Goal: Information Seeking & Learning: Learn about a topic

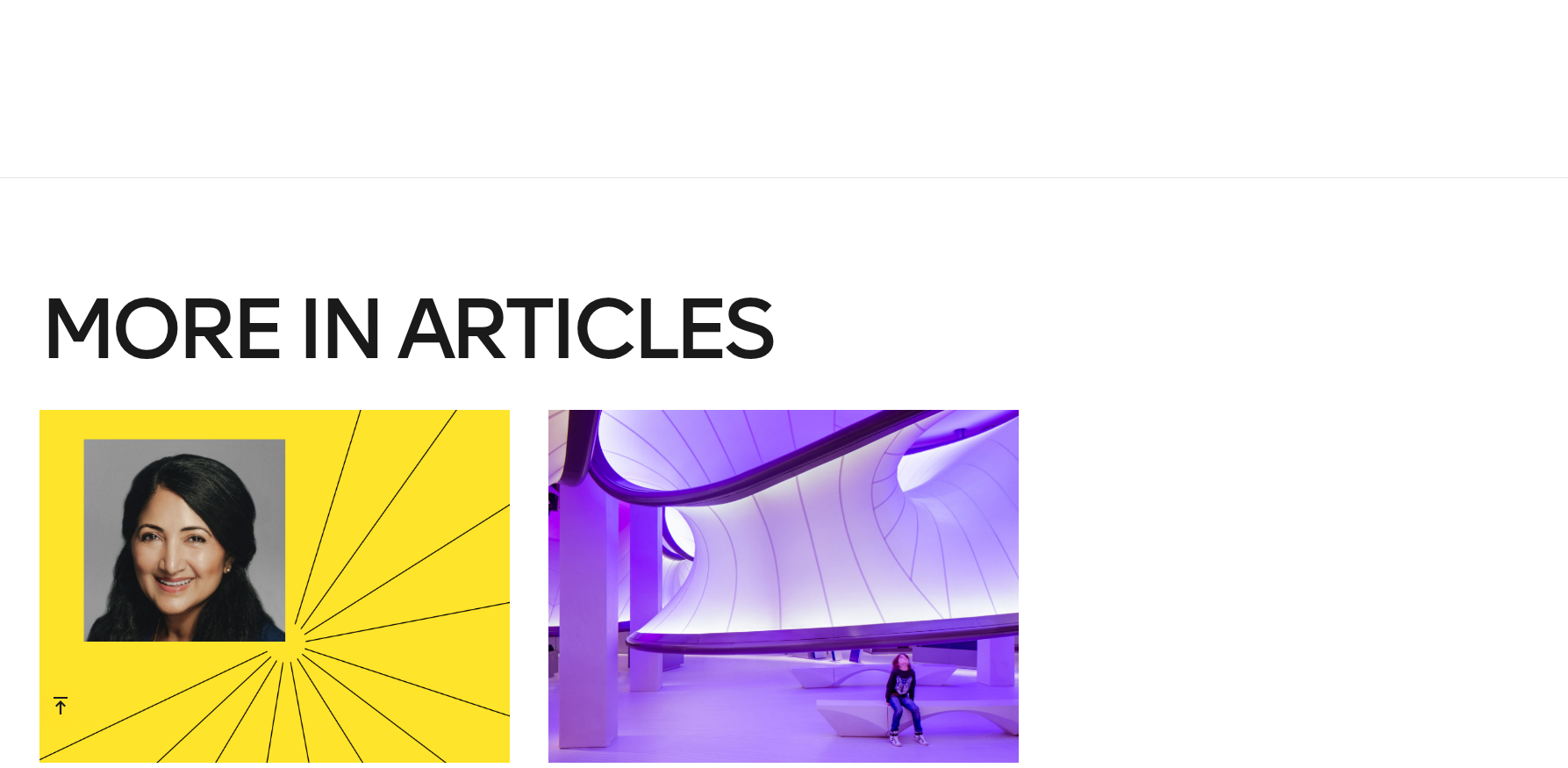
scroll to position [6759, 0]
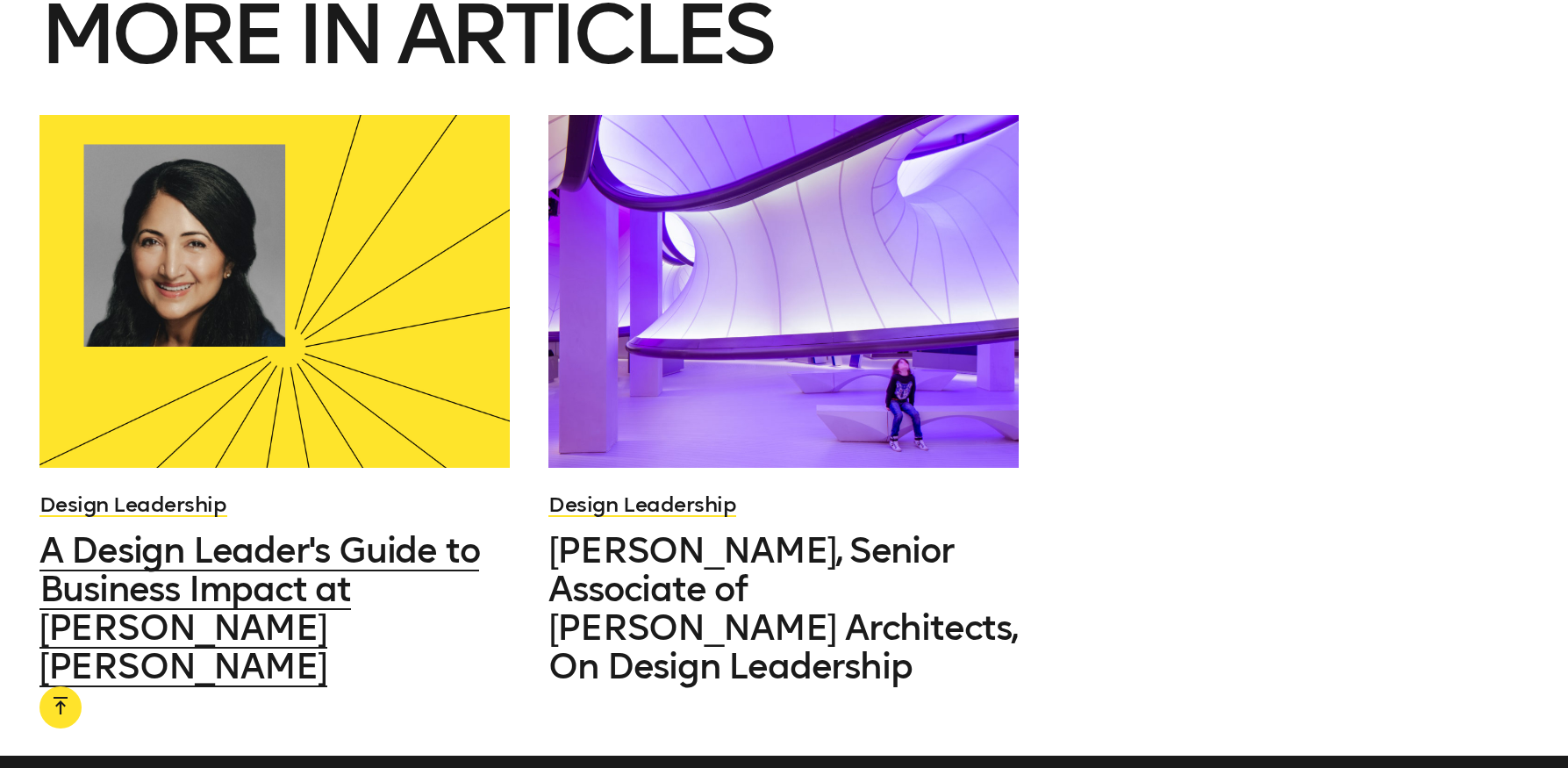
click at [225, 544] on span "A Design Leader's Guide to Business Impact at [PERSON_NAME] [PERSON_NAME]" at bounding box center [259, 607] width 440 height 158
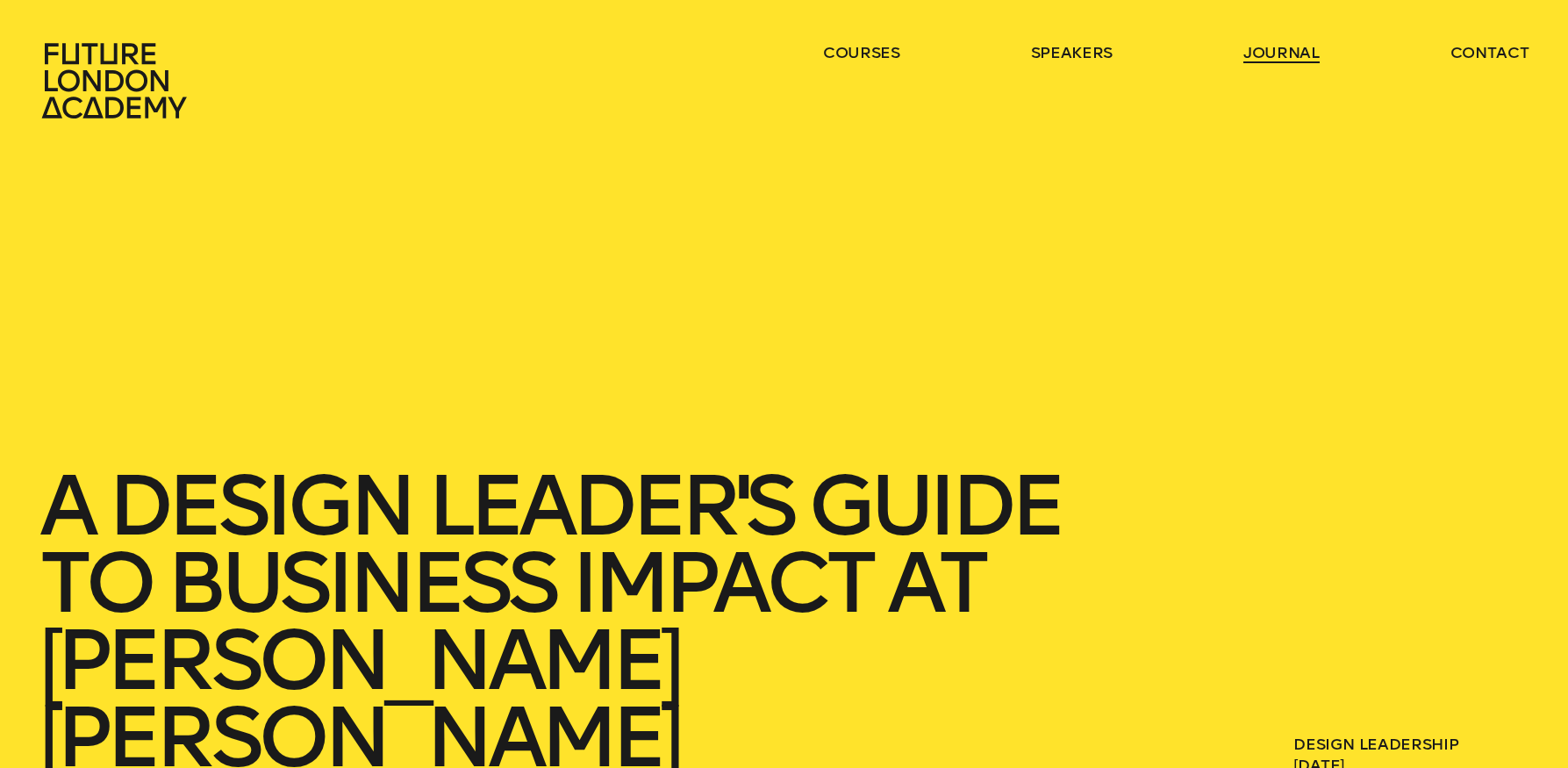
click at [1280, 54] on link "journal" at bounding box center [1281, 53] width 77 height 21
drag, startPoint x: 95, startPoint y: 1, endPoint x: 1065, endPoint y: 340, distance: 1027.5
click at [1065, 340] on div "A Design Leader's Guide to Business Impact at [PERSON_NAME] [PERSON_NAME] Desig…" at bounding box center [784, 402] width 1568 height 804
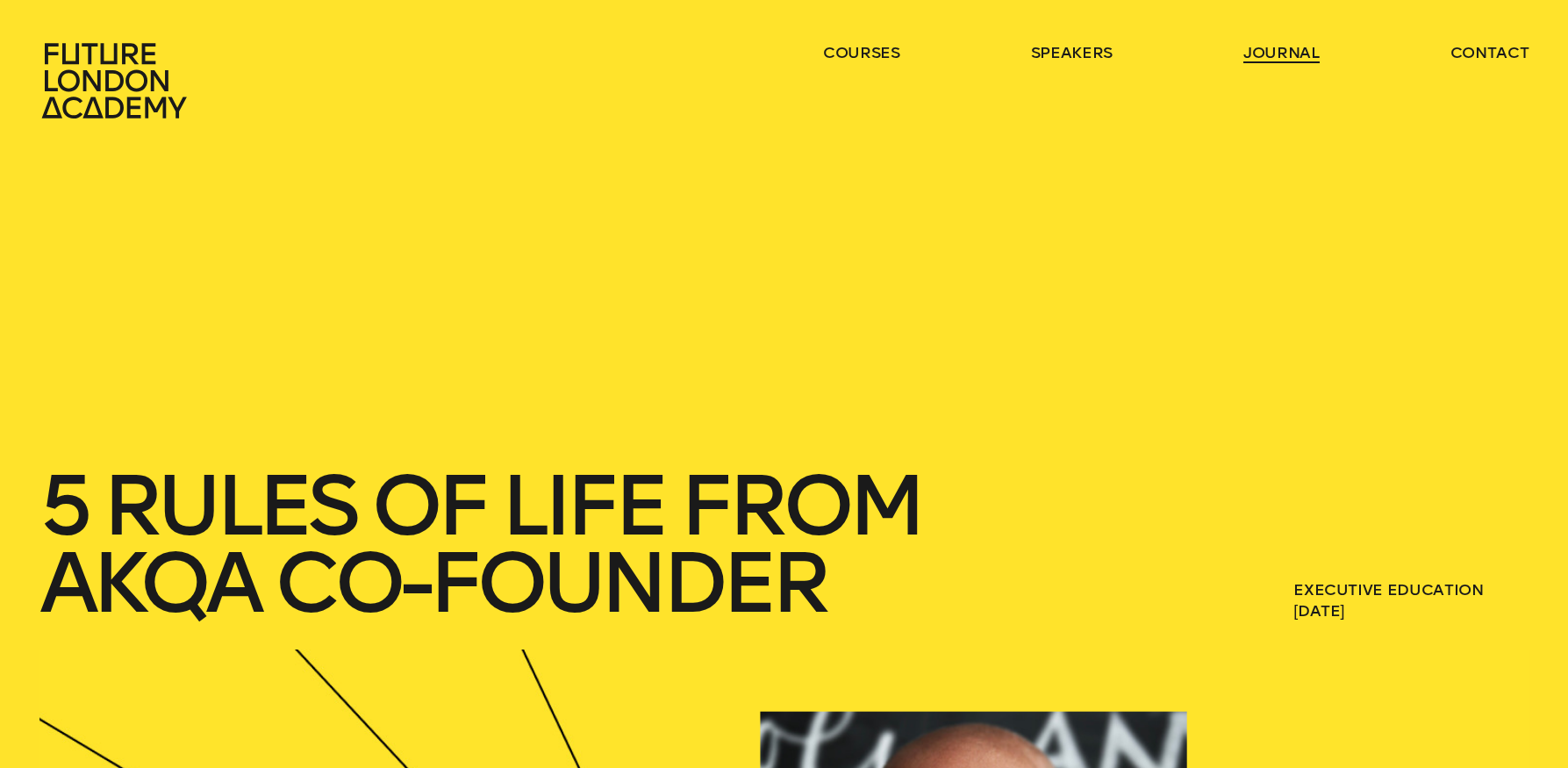
click at [1285, 52] on link "journal" at bounding box center [1281, 53] width 77 height 21
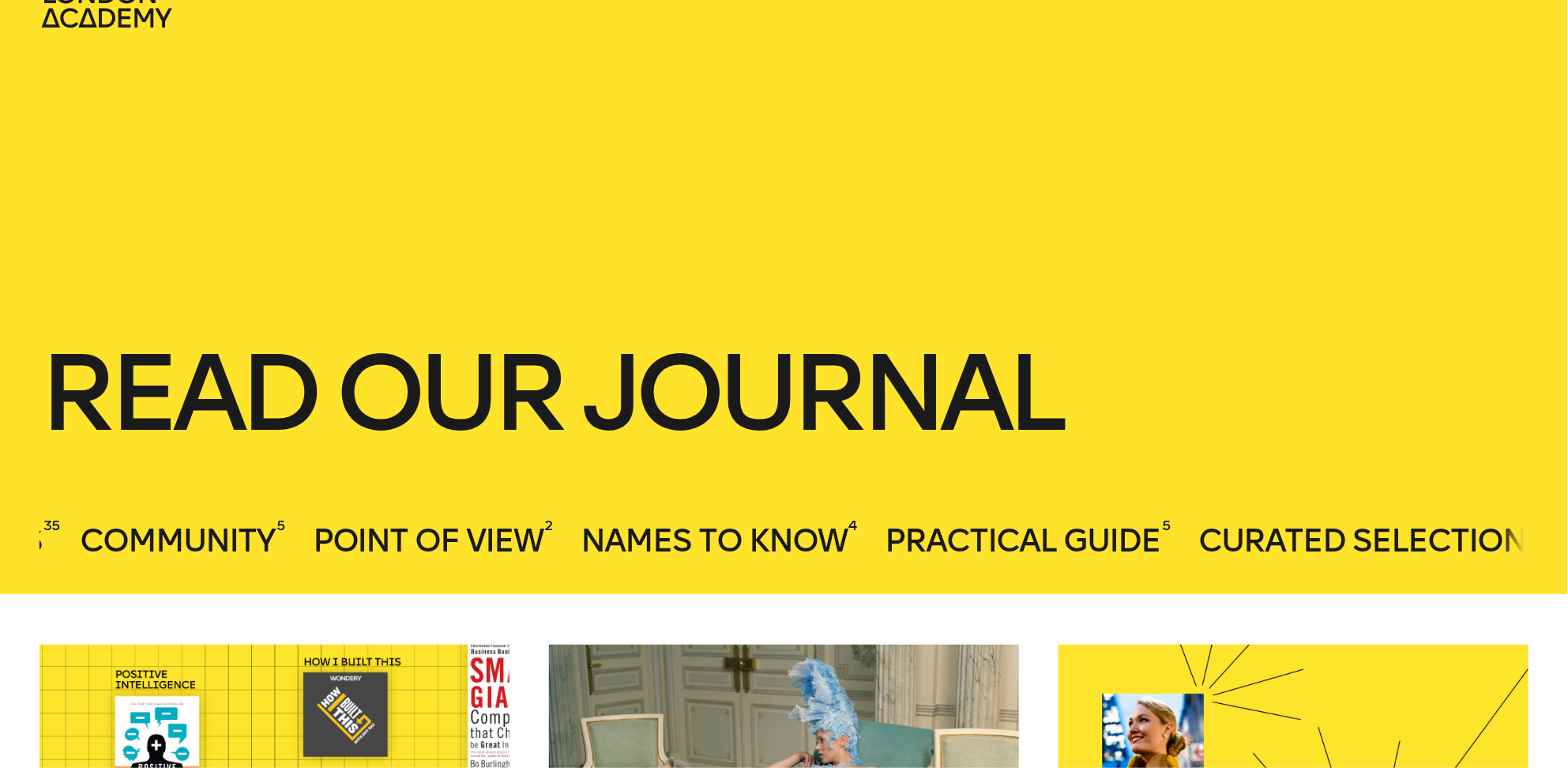
scroll to position [0, 2913]
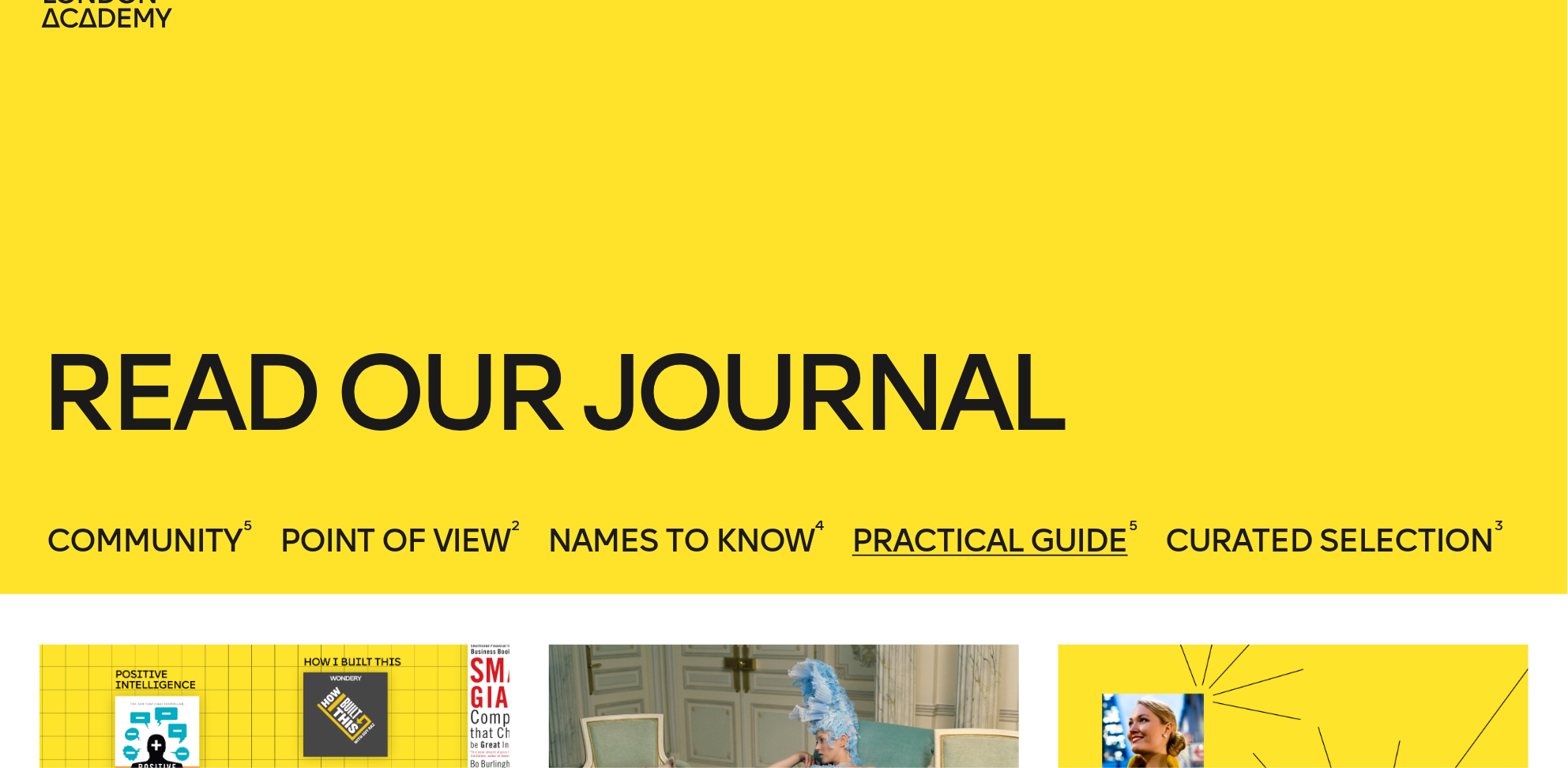
click at [942, 539] on span "Practical Guide" at bounding box center [990, 541] width 276 height 38
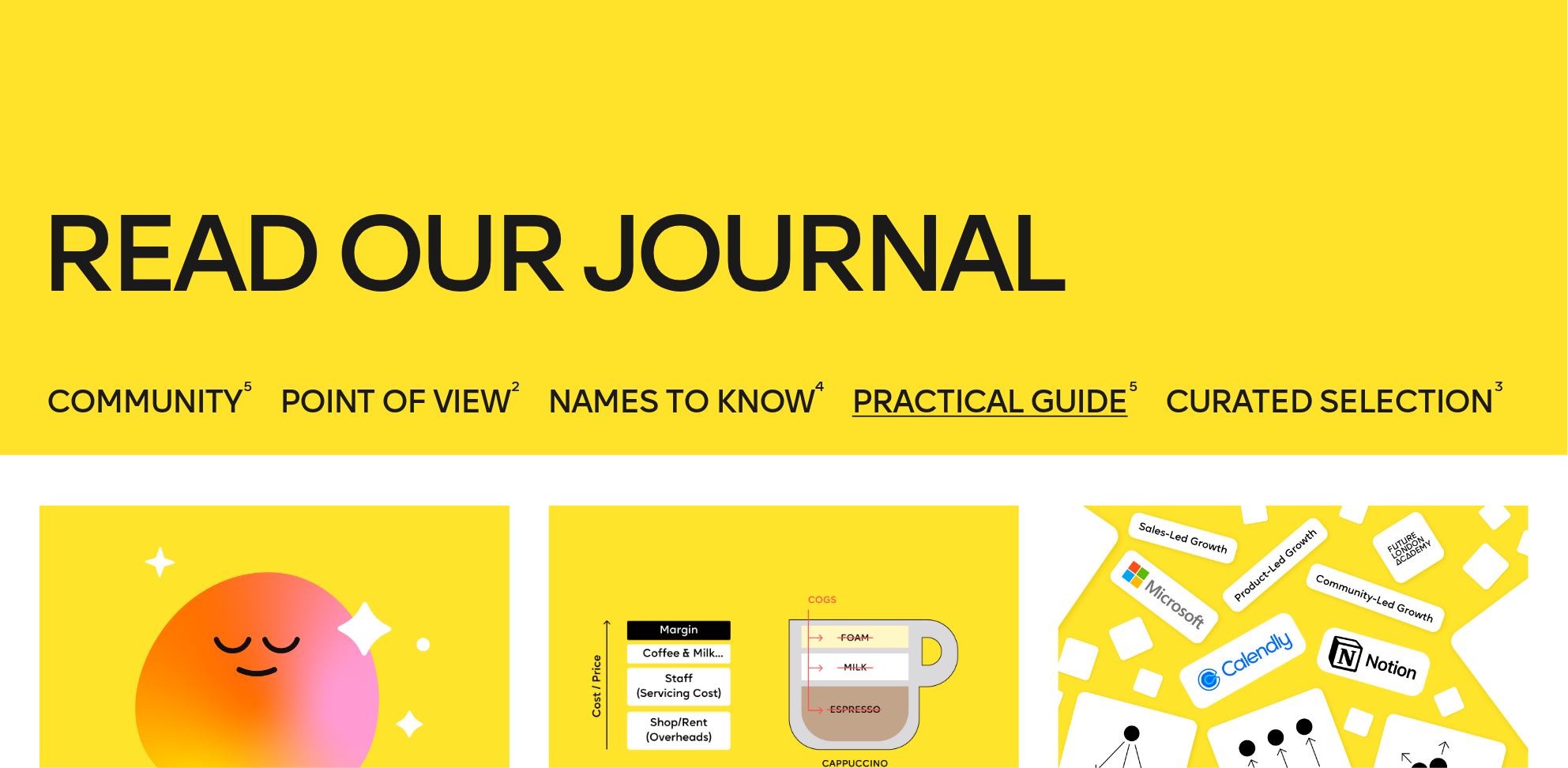
scroll to position [0, 0]
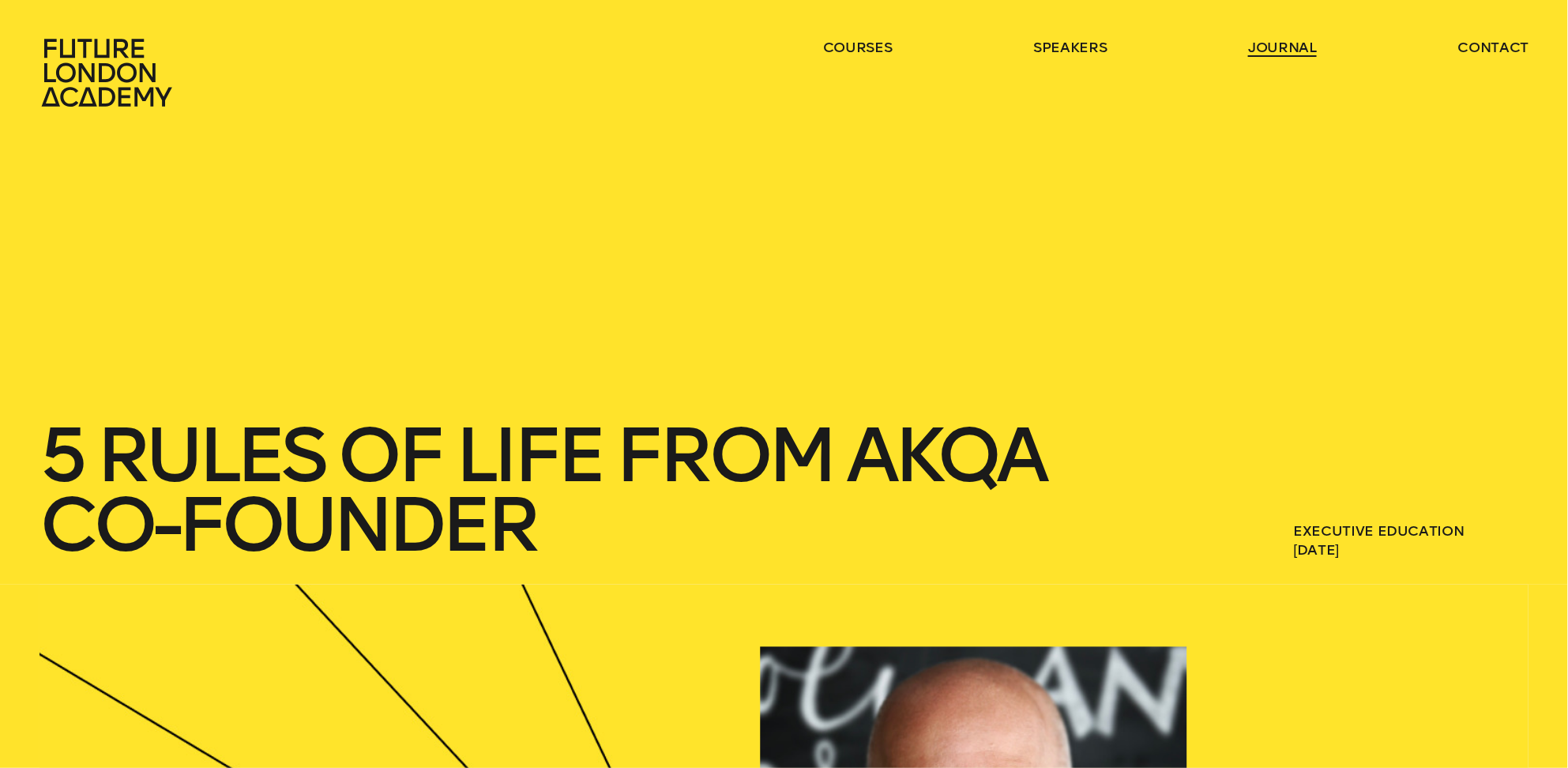
click at [1285, 43] on link "journal" at bounding box center [1282, 47] width 69 height 19
